Goal: Information Seeking & Learning: Learn about a topic

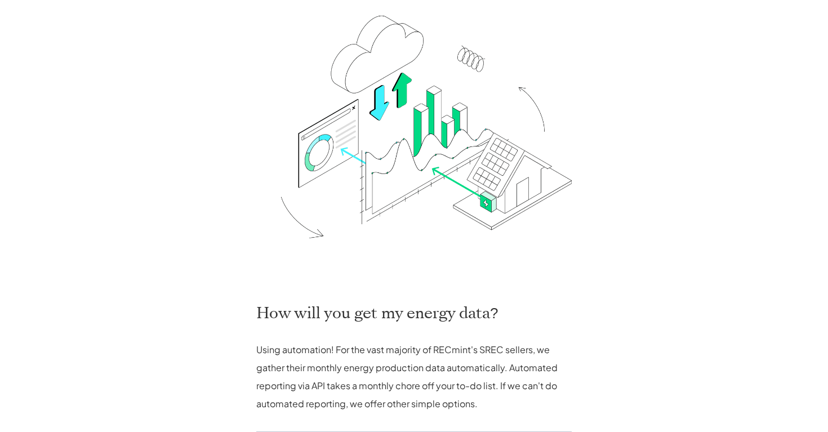
scroll to position [307, 0]
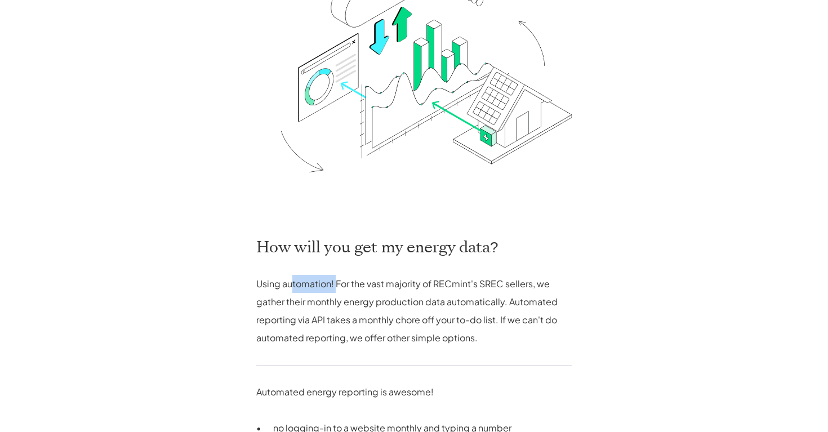
drag, startPoint x: 292, startPoint y: 281, endPoint x: 333, endPoint y: 281, distance: 41.7
click at [334, 281] on p "Using automation! For the vast majority of RECmint's SREC sellers, we gather th…" at bounding box center [413, 311] width 315 height 72
drag, startPoint x: 351, startPoint y: 282, endPoint x: 431, endPoint y: 287, distance: 80.7
click at [435, 284] on p "Using automation! For the vast majority of RECmint's SREC sellers, we gather th…" at bounding box center [413, 311] width 315 height 72
click at [467, 284] on p "Using automation! For the vast majority of RECmint's SREC sellers, we gather th…" at bounding box center [413, 311] width 315 height 72
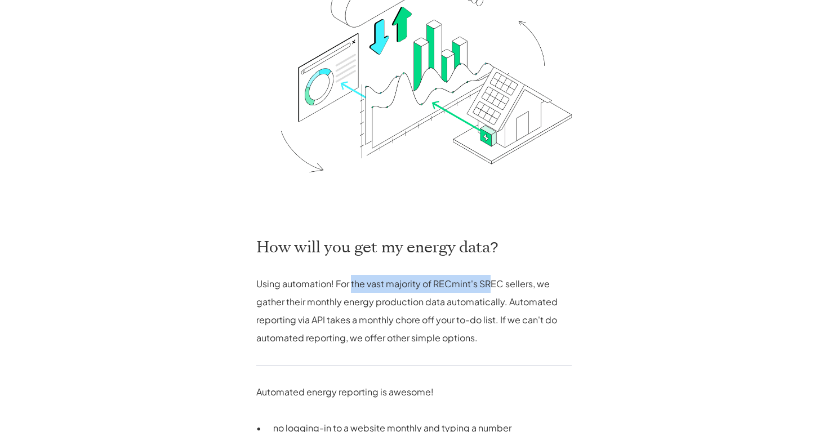
click at [492, 283] on p "Using automation! For the vast majority of RECmint's SREC sellers, we gather th…" at bounding box center [413, 311] width 315 height 72
click at [537, 279] on p "Using automation! For the vast majority of RECmint's SREC sellers, we gather th…" at bounding box center [413, 311] width 315 height 72
click at [530, 279] on p "Using automation! For the vast majority of RECmint's SREC sellers, we gather th…" at bounding box center [413, 311] width 315 height 72
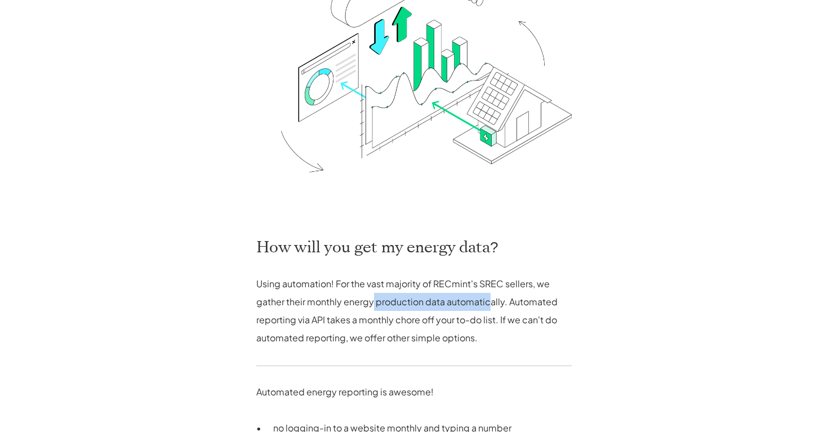
drag, startPoint x: 373, startPoint y: 309, endPoint x: 490, endPoint y: 303, distance: 117.2
click at [490, 303] on p "Using automation! For the vast majority of RECmint's SREC sellers, we gather th…" at bounding box center [413, 311] width 315 height 72
drag, startPoint x: 516, startPoint y: 303, endPoint x: 403, endPoint y: 341, distance: 118.6
click at [404, 341] on p "Using automation! For the vast majority of RECmint's SREC sellers, we gather th…" at bounding box center [413, 311] width 315 height 72
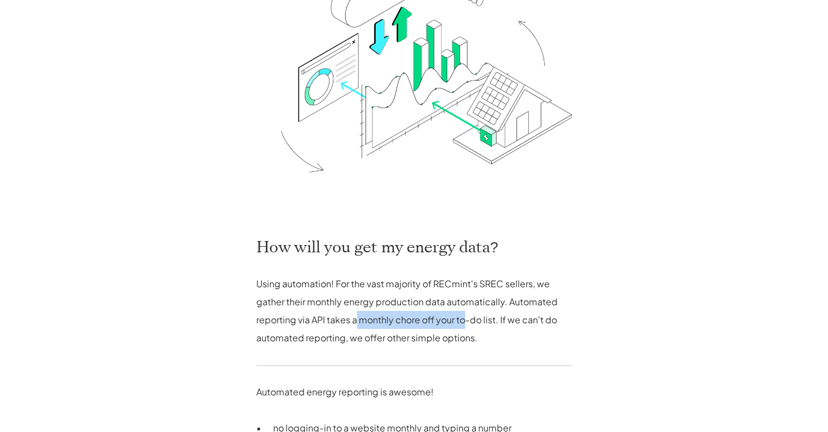
drag, startPoint x: 355, startPoint y: 320, endPoint x: 467, endPoint y: 320, distance: 112.0
click at [467, 320] on p "Using automation! For the vast majority of RECmint's SREC sellers, we gather th…" at bounding box center [413, 311] width 315 height 72
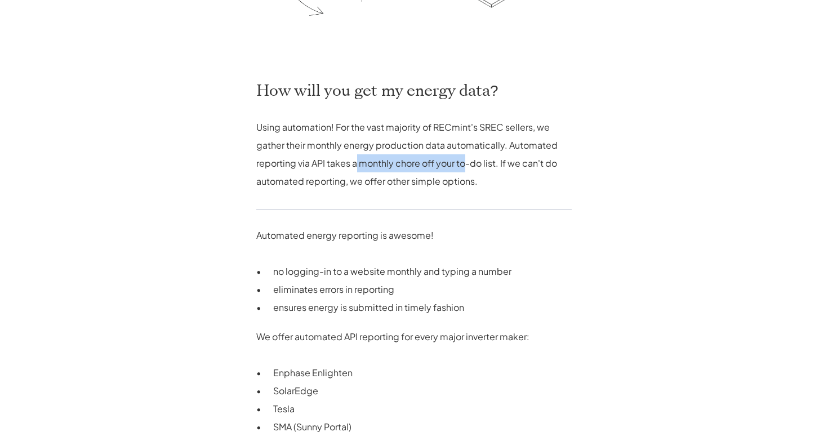
scroll to position [465, 0]
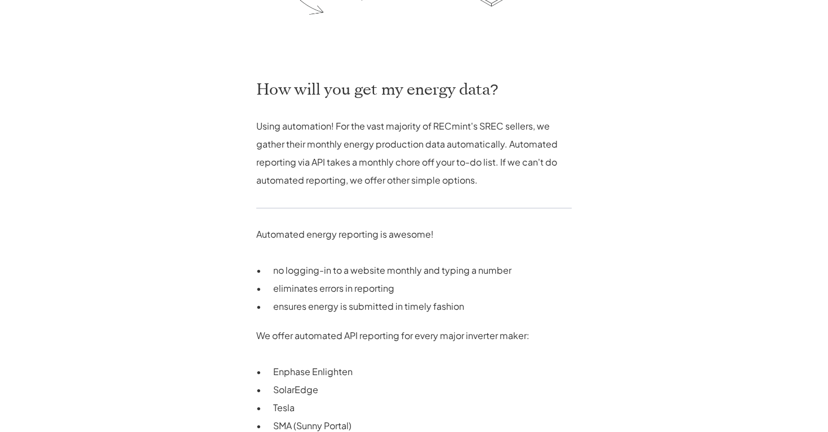
drag, startPoint x: 275, startPoint y: 272, endPoint x: 376, endPoint y: 271, distance: 100.8
click at [377, 271] on p "no logging-in to a website monthly and typing a number" at bounding box center [422, 270] width 298 height 18
drag, startPoint x: 292, startPoint y: 283, endPoint x: 349, endPoint y: 283, distance: 56.9
click at [349, 283] on p "eliminates errors in reporting" at bounding box center [422, 288] width 298 height 18
drag, startPoint x: 297, startPoint y: 308, endPoint x: 373, endPoint y: 308, distance: 76.6
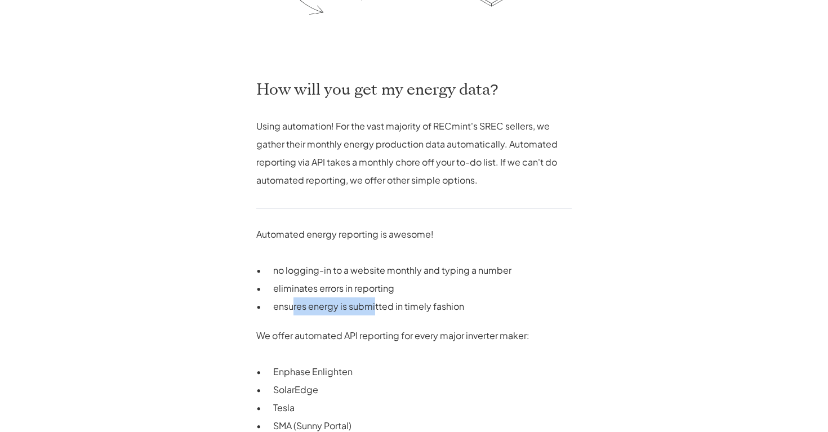
click at [375, 308] on p "ensures energy is submitted in timely fashion" at bounding box center [422, 306] width 298 height 18
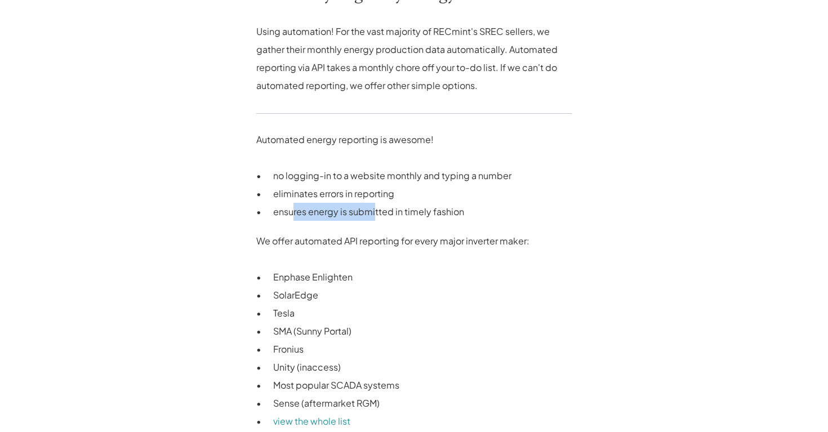
scroll to position [570, 0]
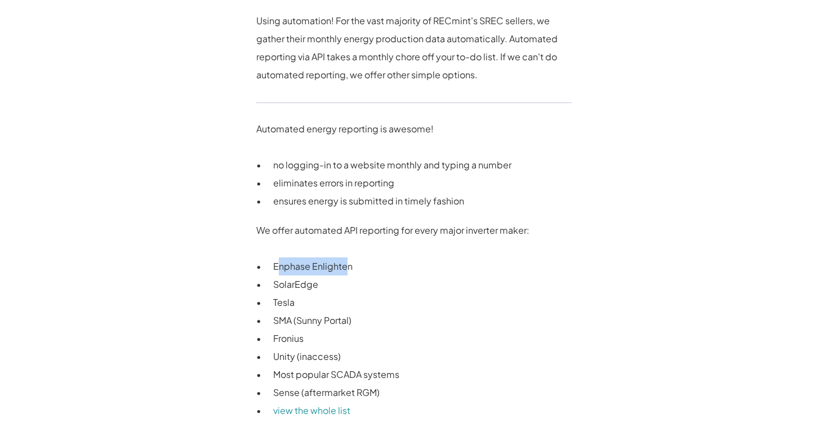
drag, startPoint x: 280, startPoint y: 262, endPoint x: 343, endPoint y: 262, distance: 63.6
click at [344, 262] on p "Enphase Enlighten" at bounding box center [422, 266] width 298 height 18
drag, startPoint x: 274, startPoint y: 286, endPoint x: 321, endPoint y: 286, distance: 47.3
click at [322, 286] on p "SolarEdge" at bounding box center [422, 284] width 298 height 18
drag, startPoint x: 276, startPoint y: 304, endPoint x: 313, endPoint y: 304, distance: 37.2
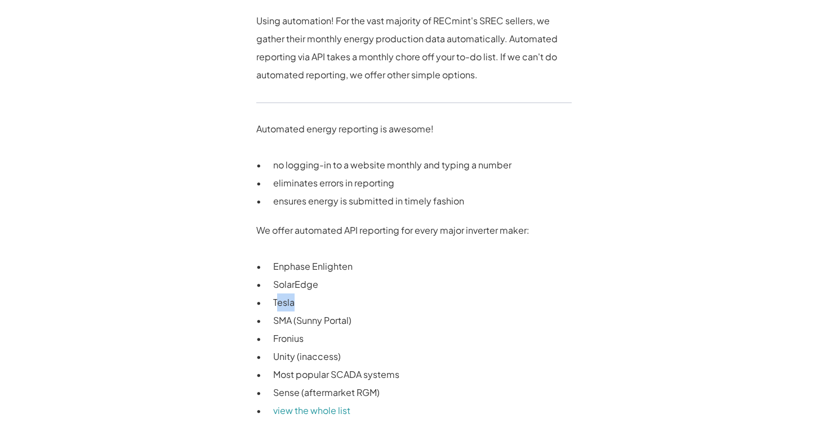
click at [313, 304] on p "Tesla" at bounding box center [422, 302] width 298 height 18
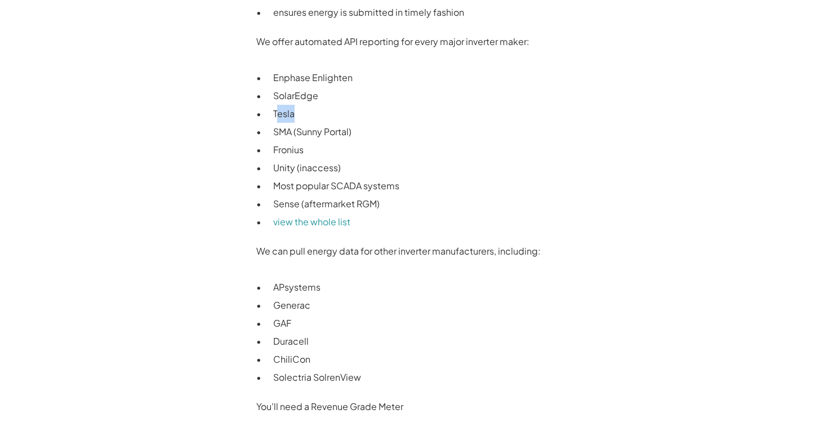
scroll to position [760, 0]
drag, startPoint x: 280, startPoint y: 41, endPoint x: 386, endPoint y: 42, distance: 105.9
click at [386, 42] on p "We offer automated API reporting for every major inverter maker:" at bounding box center [413, 41] width 315 height 18
click at [336, 220] on link "view the whole list" at bounding box center [311, 221] width 77 height 12
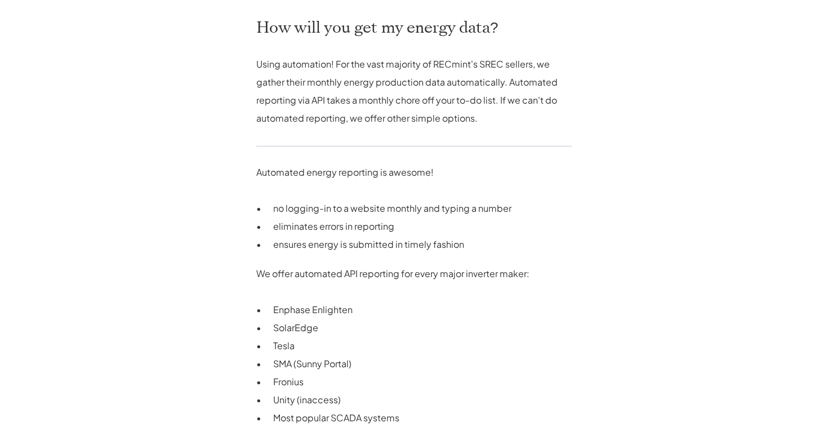
scroll to position [554, 0]
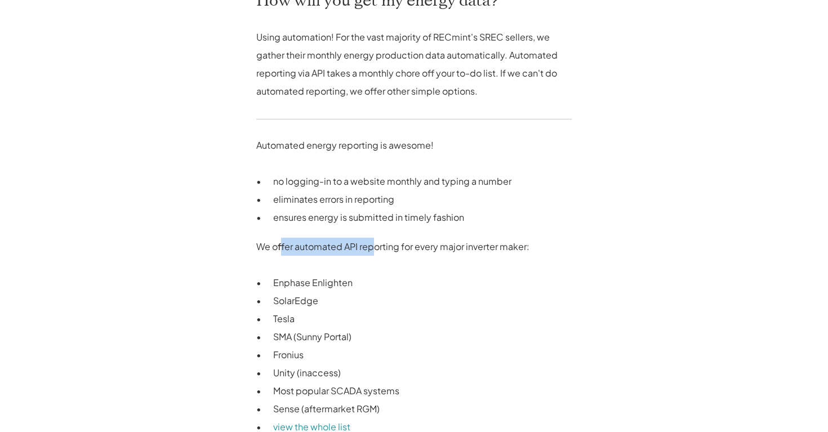
drag, startPoint x: 282, startPoint y: 251, endPoint x: 374, endPoint y: 253, distance: 91.8
click at [374, 253] on p "We offer automated API reporting for every major inverter maker:" at bounding box center [413, 247] width 315 height 18
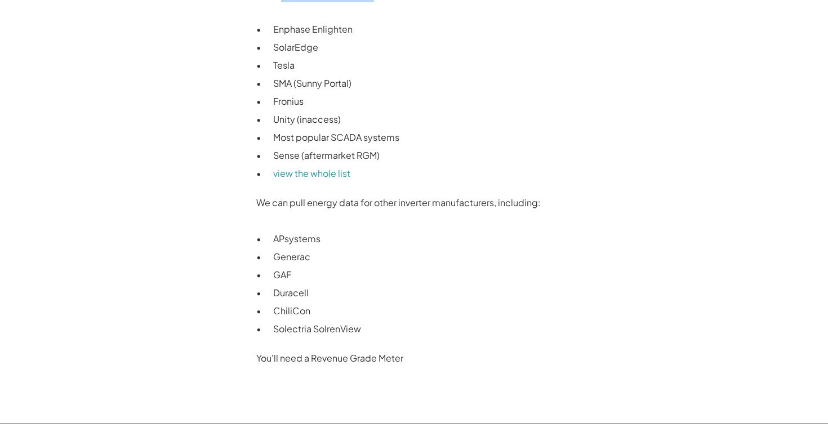
scroll to position [808, 0]
drag, startPoint x: 328, startPoint y: 355, endPoint x: 396, endPoint y: 355, distance: 68.1
click at [397, 355] on p "You'll need a Revenue Grade Meter" at bounding box center [413, 357] width 315 height 18
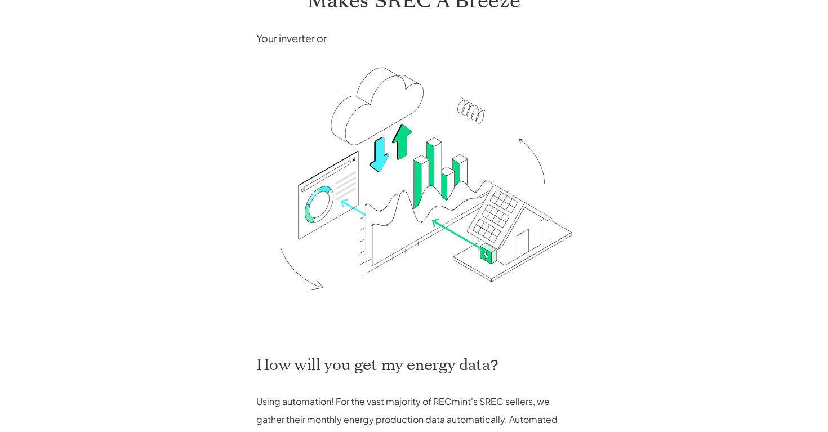
scroll to position [0, 0]
